Goal: Task Accomplishment & Management: Use online tool/utility

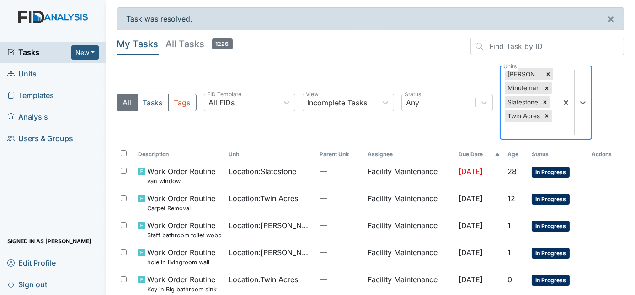
scroll to position [41, 0]
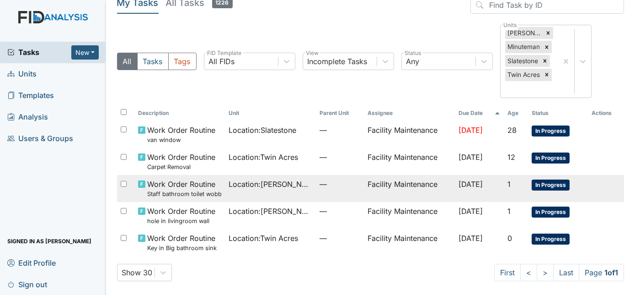
click at [272, 190] on td "Location : Dixon Rd." at bounding box center [270, 188] width 91 height 27
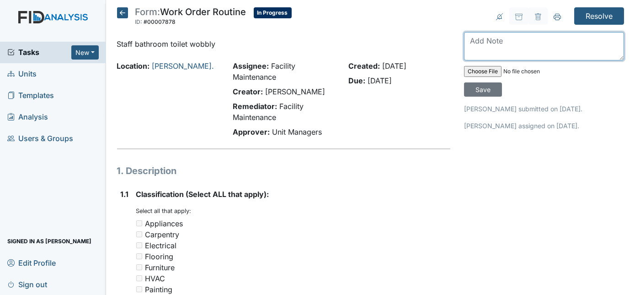
click at [506, 40] on textarea at bounding box center [544, 46] width 160 height 28
type textarea "staff bathroom toilet tightened down"
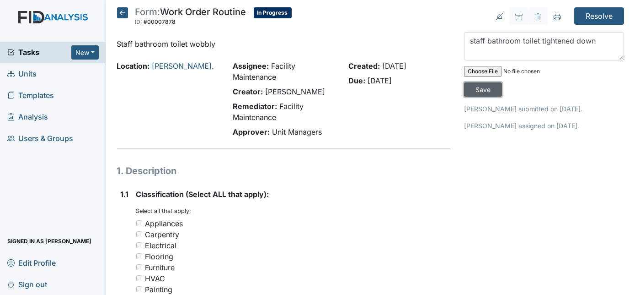
click at [502, 82] on input "Save" at bounding box center [483, 89] width 38 height 14
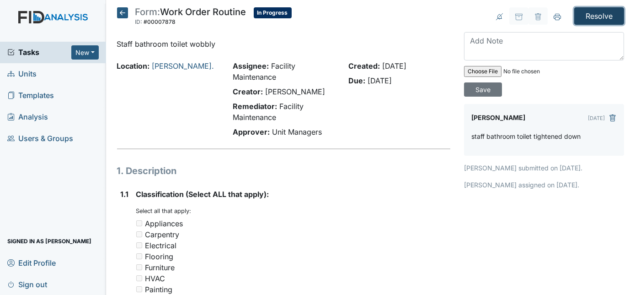
click at [594, 19] on input "Resolve" at bounding box center [599, 15] width 50 height 17
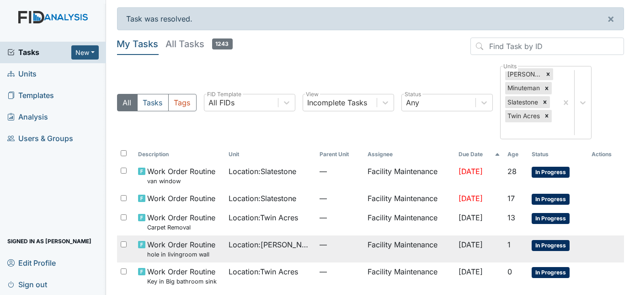
click at [247, 248] on span "Location : Dixon Rd." at bounding box center [270, 244] width 83 height 11
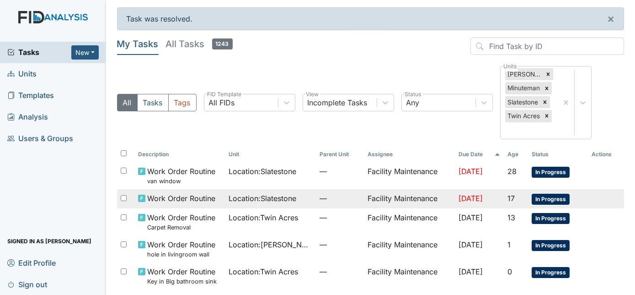
click at [272, 198] on span "Location : Slatestone" at bounding box center [263, 198] width 68 height 11
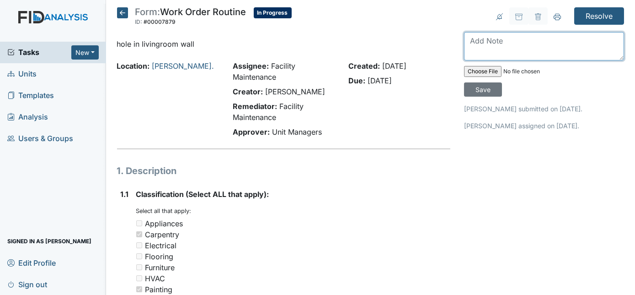
click at [495, 39] on textarea at bounding box center [544, 46] width 160 height 28
type textarea "hole is patched will be back to sand and paint"
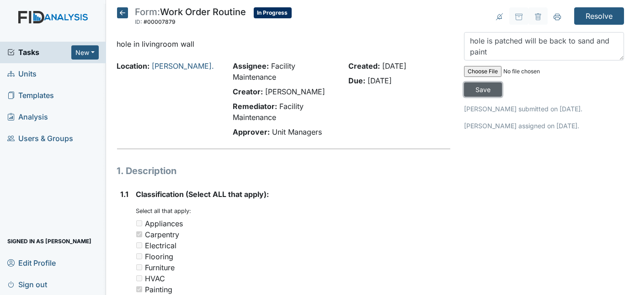
click at [502, 82] on input "Save" at bounding box center [483, 89] width 38 height 14
